Goal: Book appointment/travel/reservation

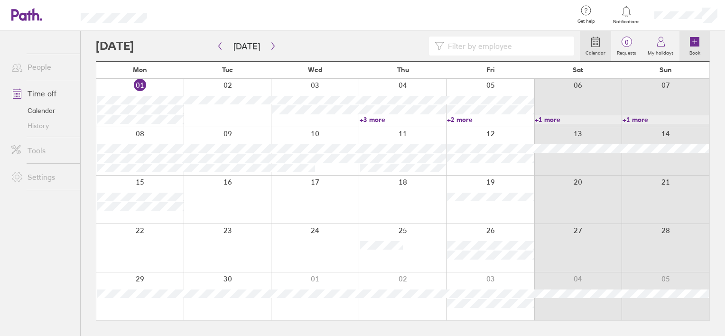
click at [698, 42] on icon at bounding box center [694, 41] width 9 height 9
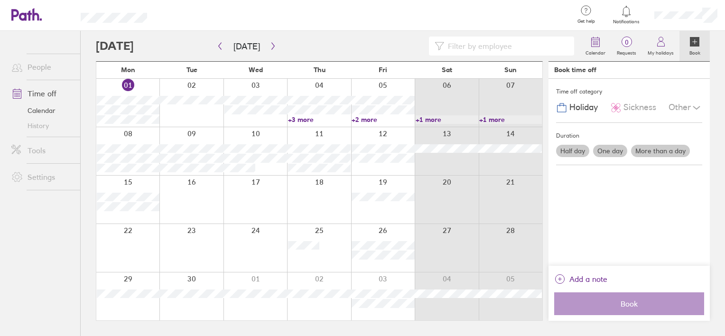
click at [615, 154] on label "One day" at bounding box center [610, 151] width 34 height 12
click at [0, 0] on input "One day" at bounding box center [0, 0] width 0 height 0
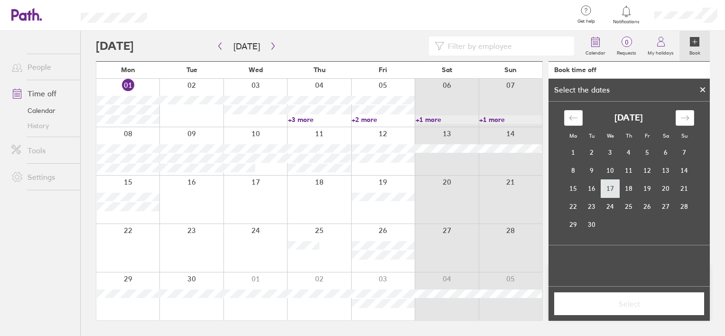
click at [609, 188] on td "17" at bounding box center [610, 188] width 18 height 18
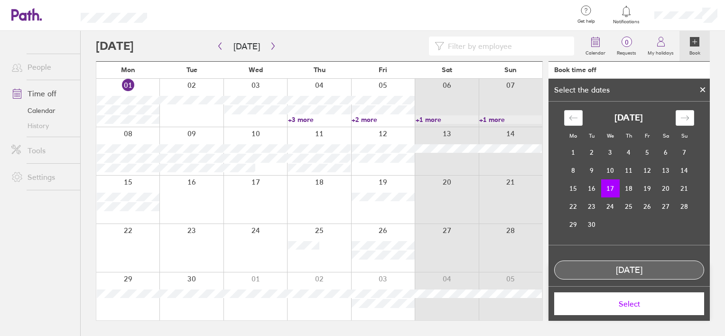
click at [647, 305] on span "Select" at bounding box center [629, 303] width 137 height 9
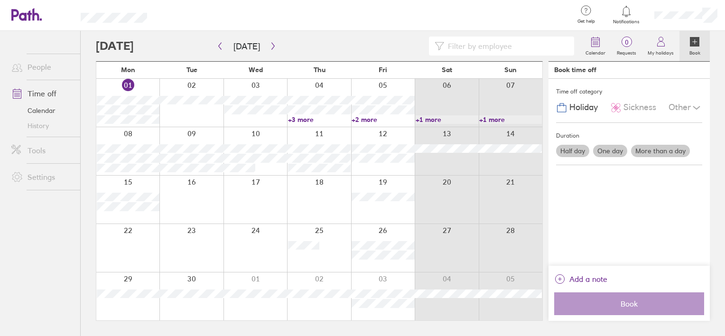
click at [614, 149] on label "One day" at bounding box center [610, 151] width 34 height 12
click at [0, 0] on input "One day" at bounding box center [0, 0] width 0 height 0
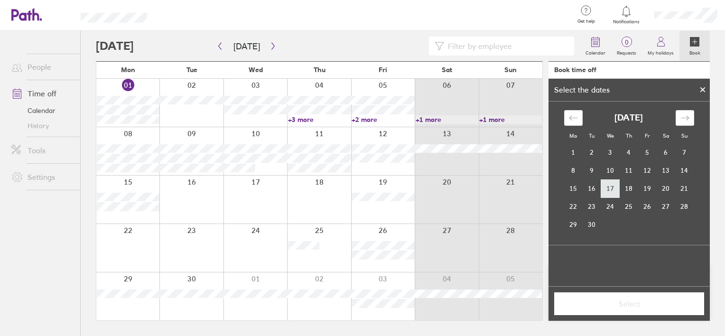
click at [609, 182] on td "17" at bounding box center [610, 188] width 18 height 18
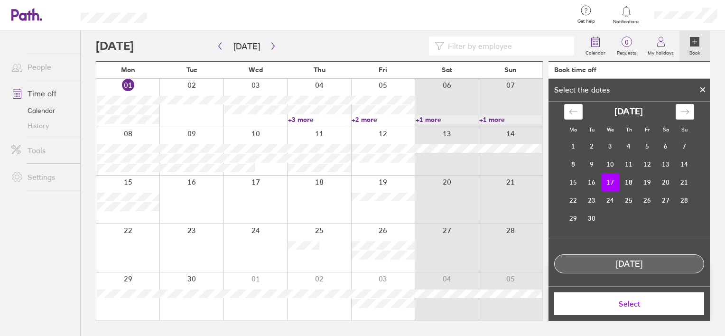
scroll to position [8, 0]
click at [633, 307] on span "Select" at bounding box center [629, 303] width 137 height 9
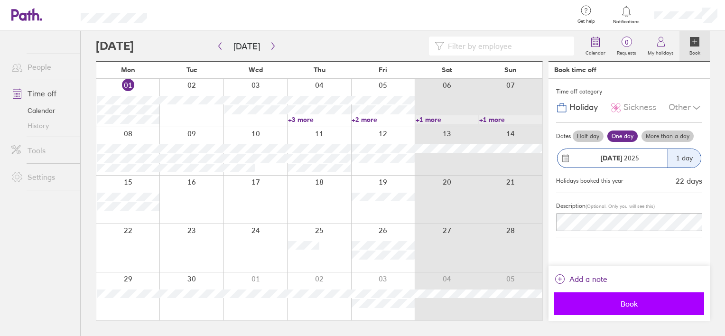
click at [620, 302] on span "Book" at bounding box center [629, 303] width 137 height 9
